Goal: Task Accomplishment & Management: Manage account settings

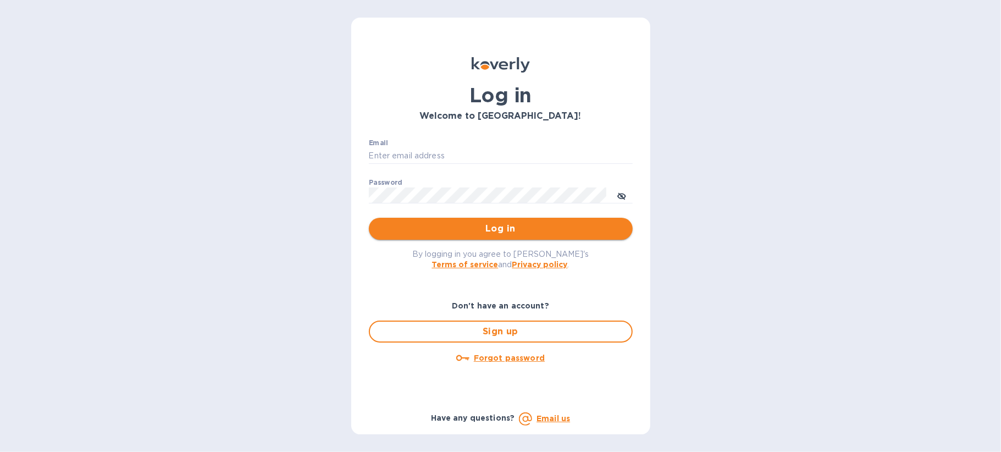
type input "[PERSON_NAME][EMAIL_ADDRESS][DOMAIN_NAME]"
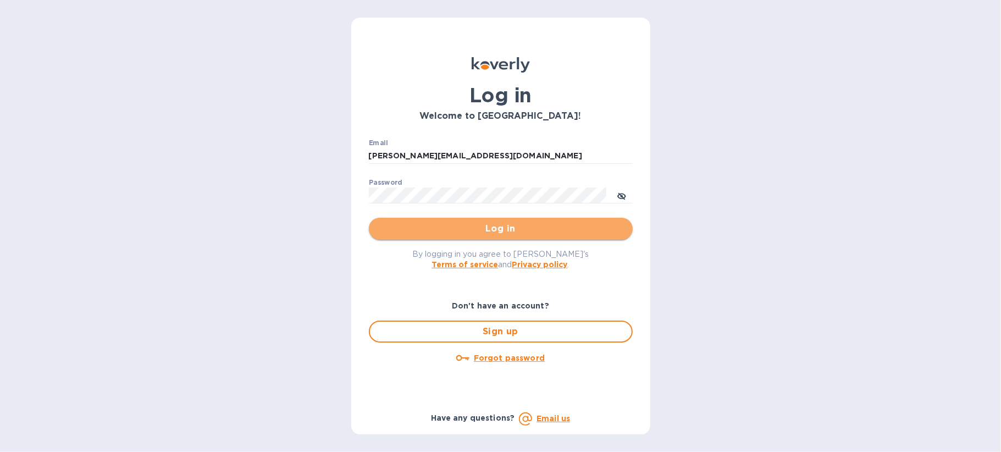
click at [475, 229] on span "Log in" at bounding box center [501, 228] width 246 height 13
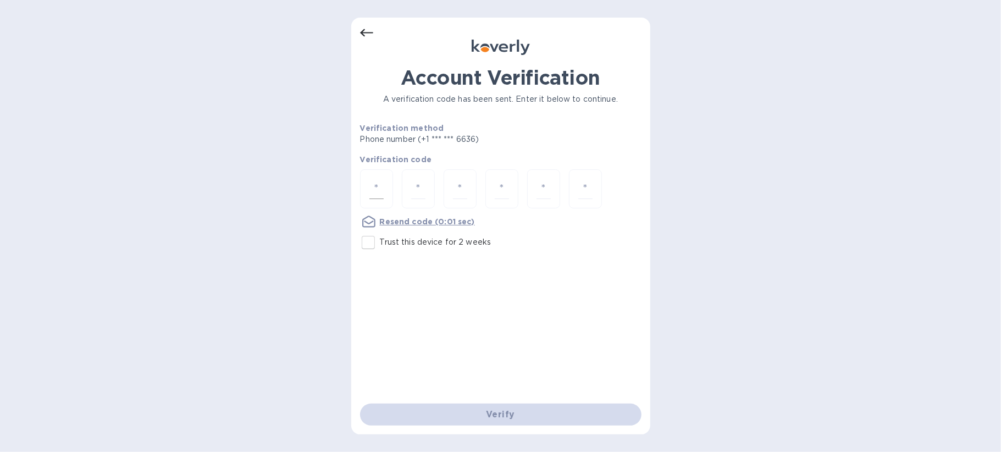
click at [381, 177] on div at bounding box center [376, 188] width 33 height 39
type input "7"
type input "8"
type input "2"
type input "6"
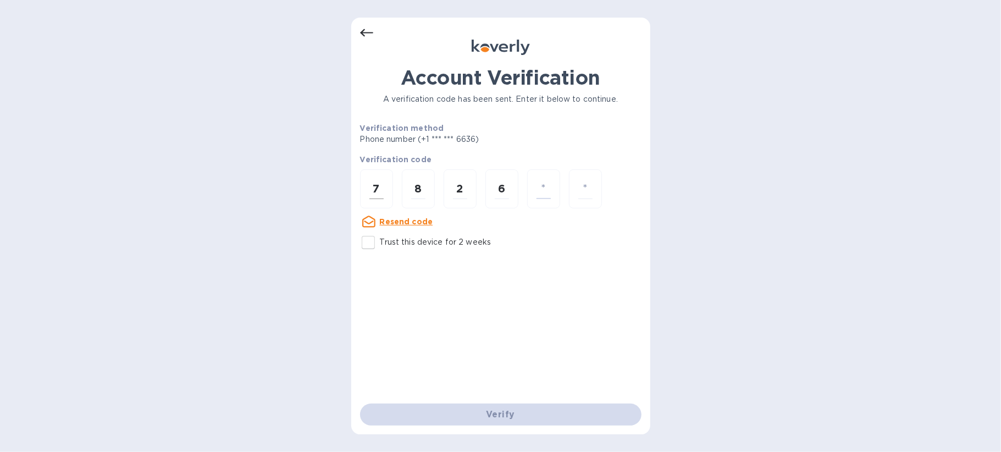
type input "1"
type input "6"
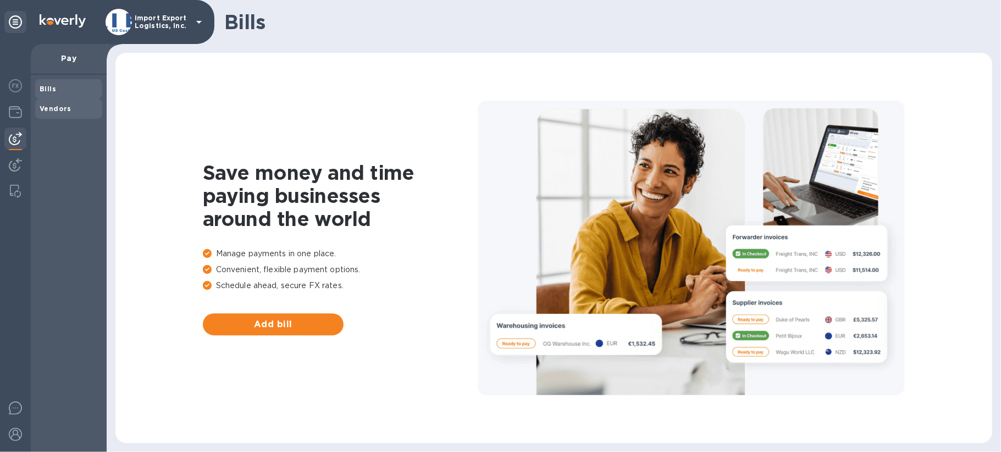
click at [64, 104] on b "Vendors" at bounding box center [56, 108] width 32 height 8
click at [60, 88] on span "Bills" at bounding box center [69, 89] width 58 height 11
